Goal: Transaction & Acquisition: Obtain resource

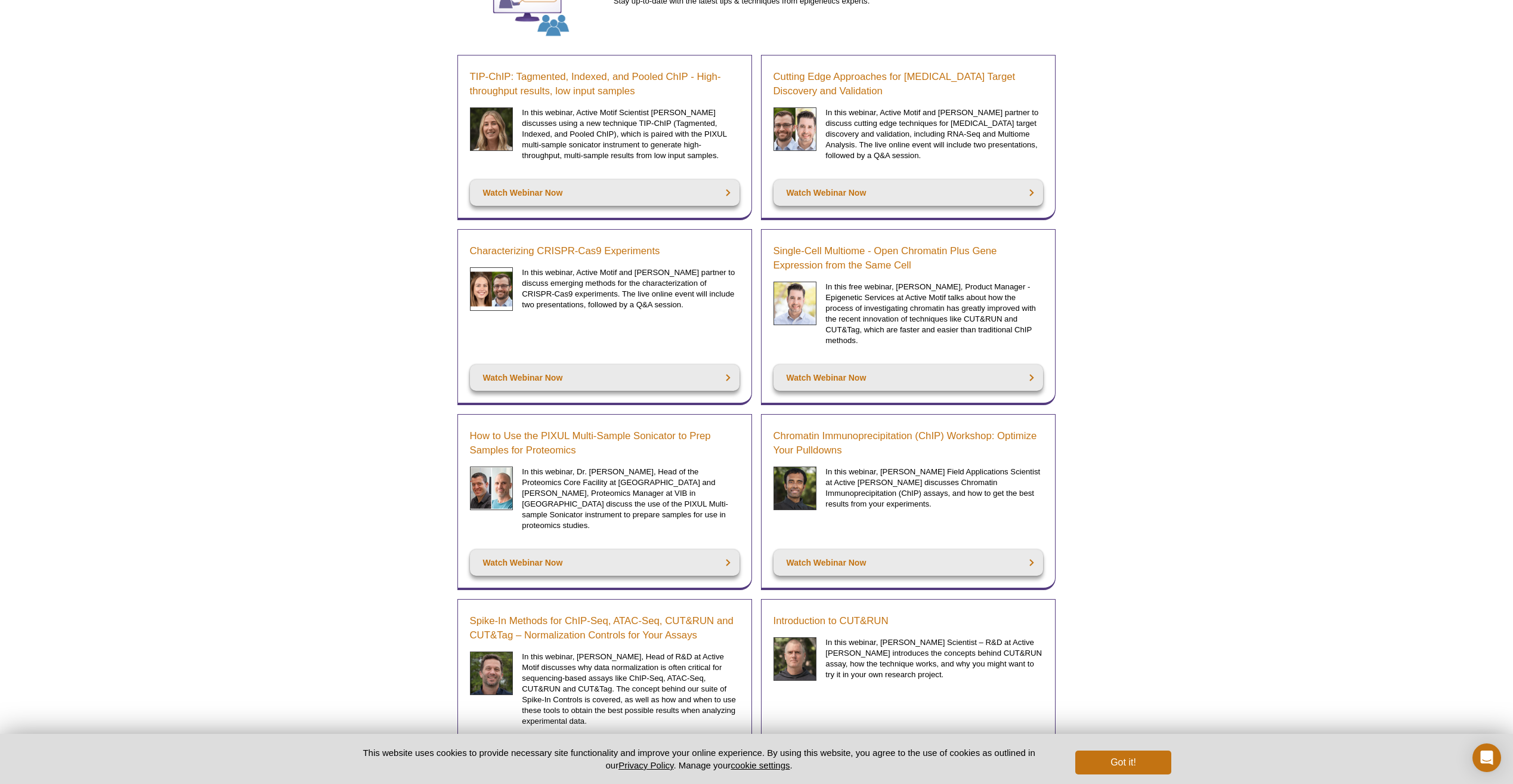
scroll to position [238, 0]
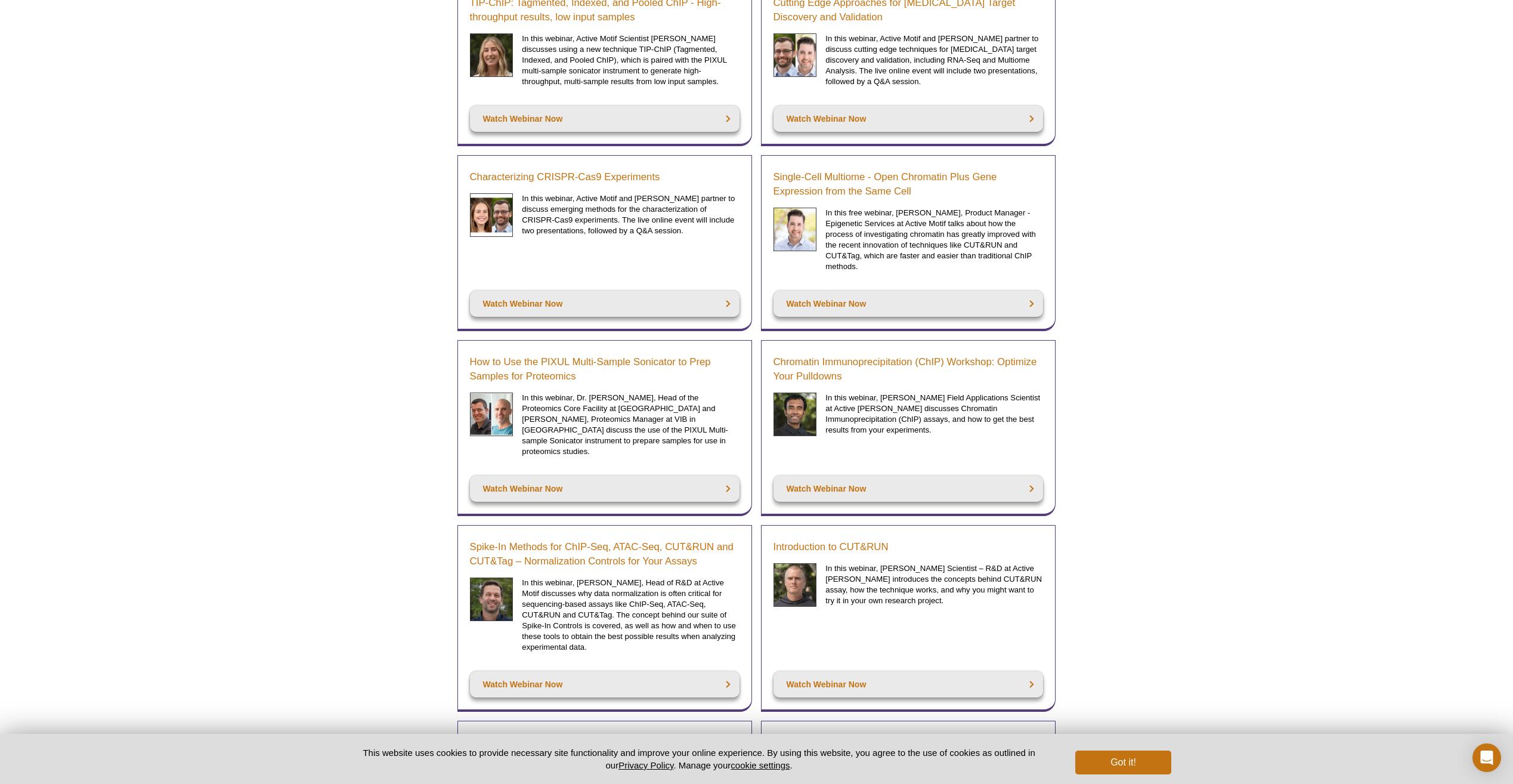
drag, startPoint x: 1422, startPoint y: 472, endPoint x: 1388, endPoint y: 232, distance: 242.4
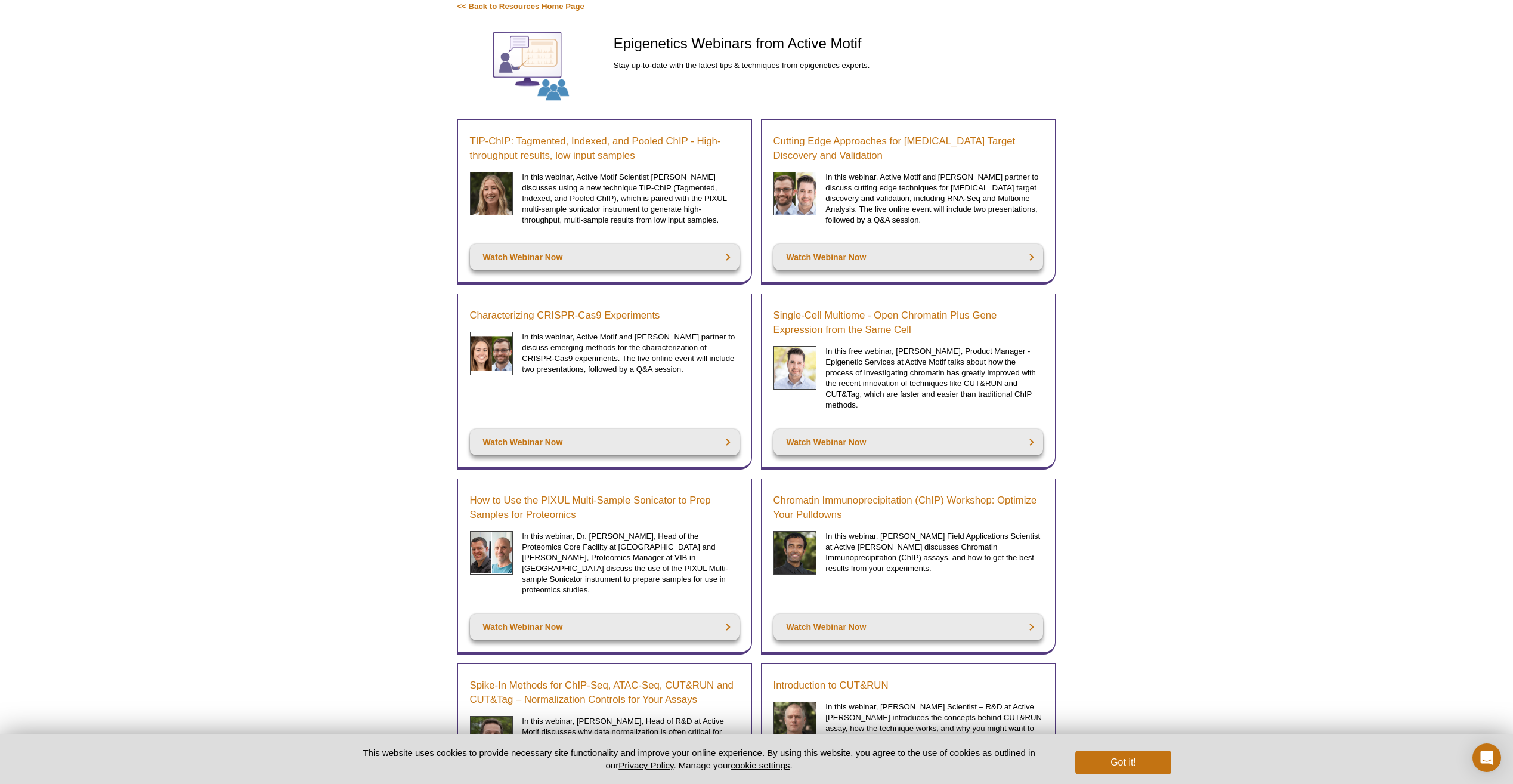
scroll to position [0, 0]
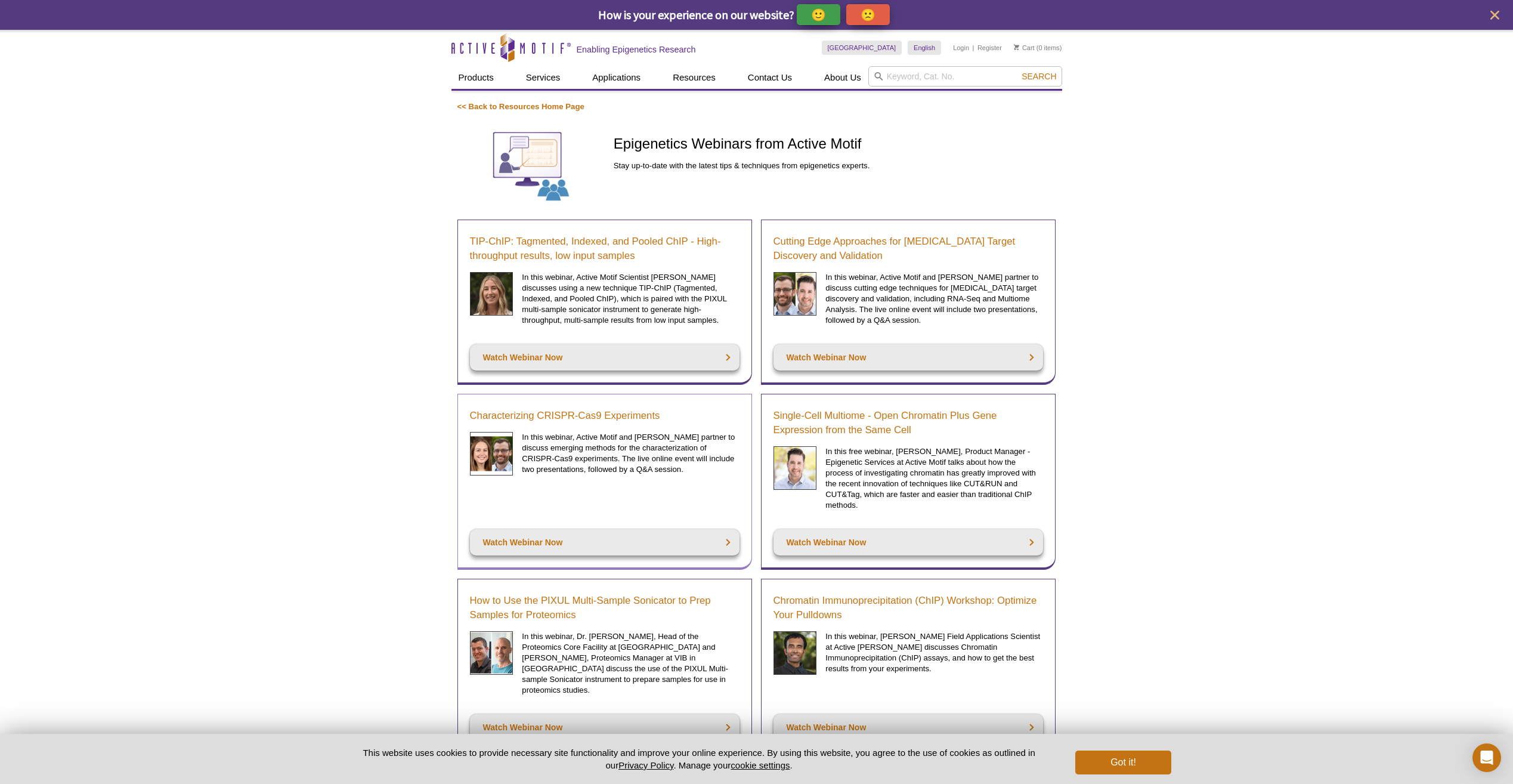
drag, startPoint x: 588, startPoint y: 412, endPoint x: 525, endPoint y: 456, distance: 76.8
click at [525, 456] on p "In this webinar, Active Motif and Eclipsebio partner to discuss emerging method…" at bounding box center [630, 453] width 217 height 43
click at [639, 543] on link "Watch Webinar Now" at bounding box center [605, 542] width 270 height 26
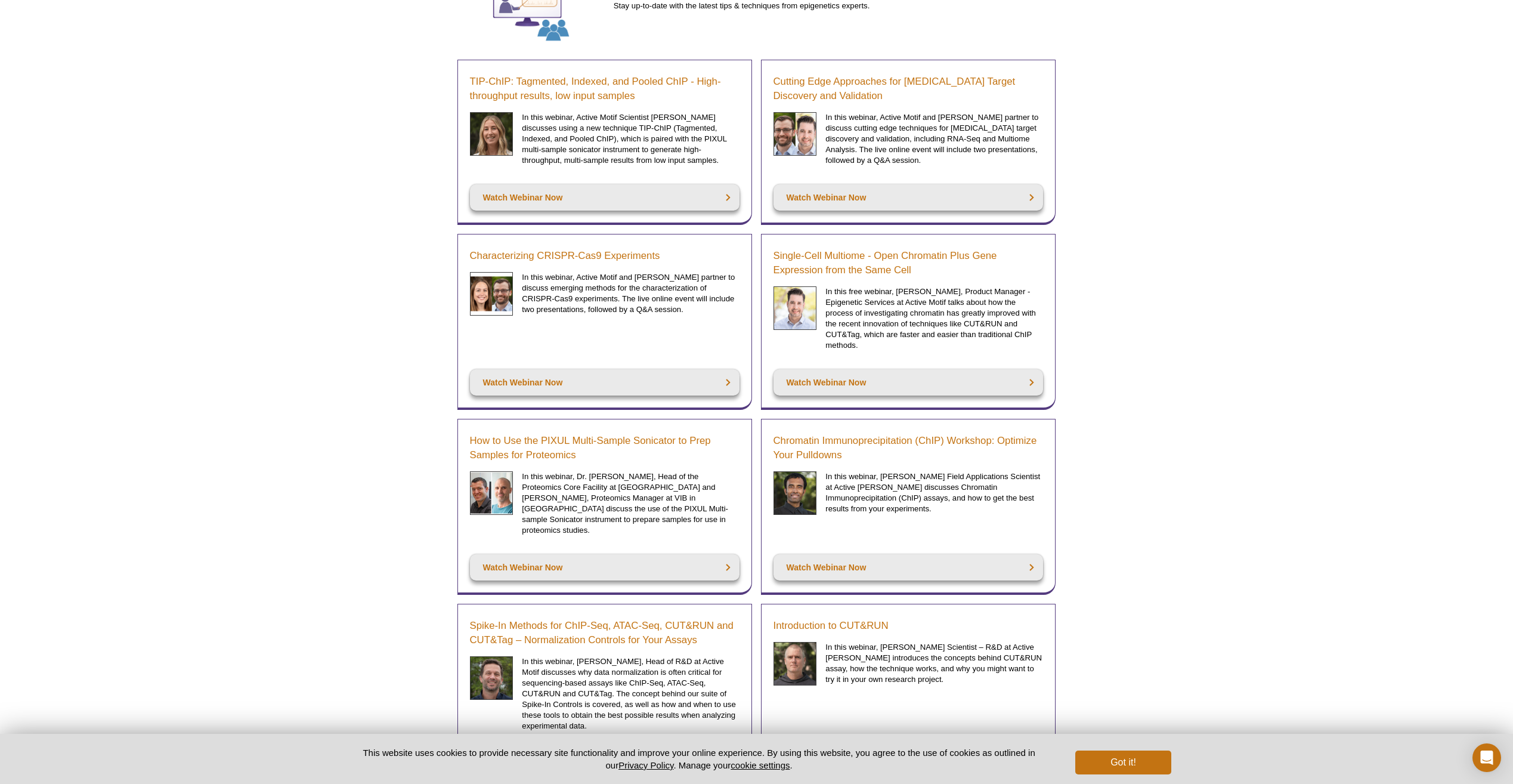
scroll to position [161, 0]
